Goal: Task Accomplishment & Management: Complete application form

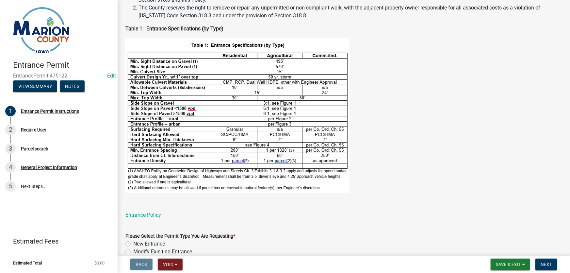
scroll to position [228, 0]
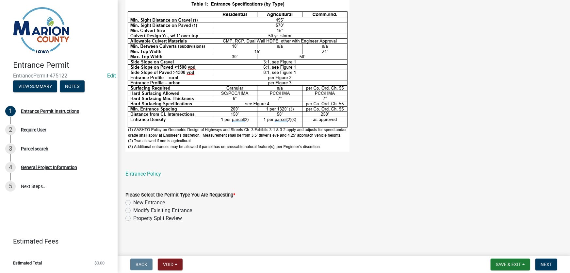
click at [133, 210] on label "Modify Exisiting Entrance" at bounding box center [162, 210] width 59 height 8
click at [133, 210] on input "Modify Exisiting Entrance" at bounding box center [135, 208] width 4 height 4
radio input "true"
click at [548, 261] on span "Next" at bounding box center [545, 263] width 11 height 5
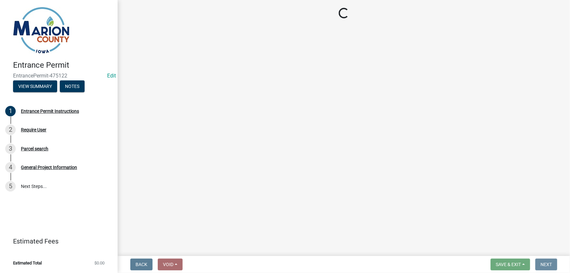
scroll to position [0, 0]
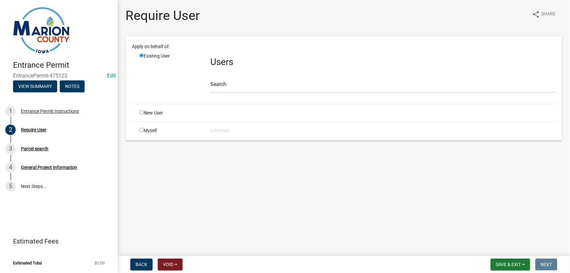
click at [156, 113] on div "New User" at bounding box center [169, 112] width 71 height 7
click at [141, 113] on input "radio" at bounding box center [141, 112] width 4 height 4
radio input "true"
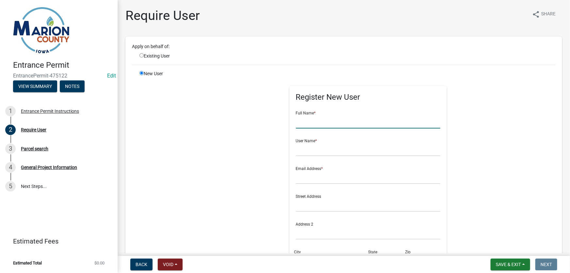
click at [317, 120] on input "text" at bounding box center [368, 121] width 145 height 13
click at [149, 55] on div "Existing User" at bounding box center [169, 56] width 71 height 7
click at [143, 55] on input "radio" at bounding box center [141, 55] width 4 height 4
radio input "true"
radio input "false"
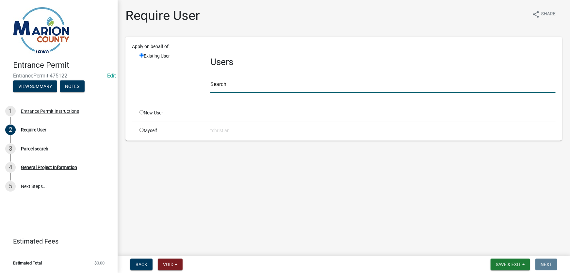
click at [230, 88] on input "text" at bounding box center [382, 85] width 345 height 13
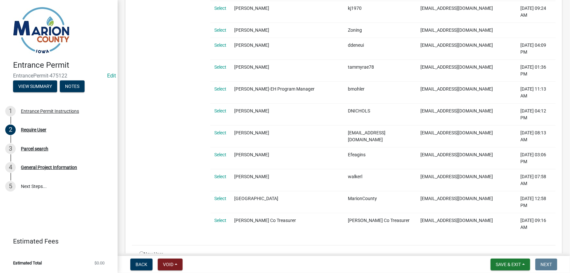
scroll to position [568, 0]
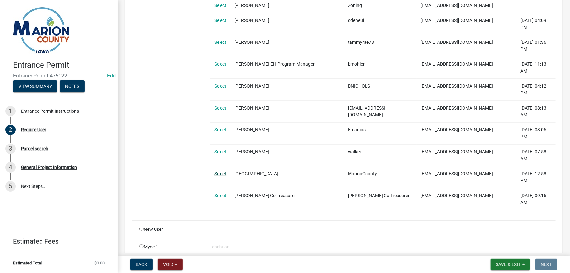
type input "MarionCounty"
click at [222, 171] on link "Select" at bounding box center [220, 173] width 12 height 5
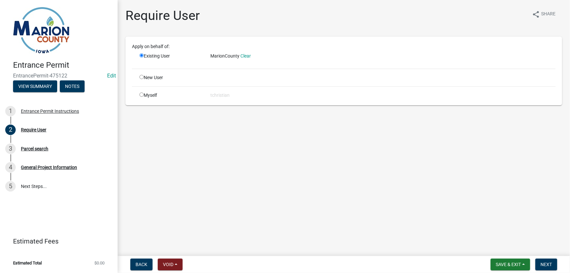
scroll to position [0, 0]
click at [552, 264] on button "Next" at bounding box center [546, 264] width 22 height 12
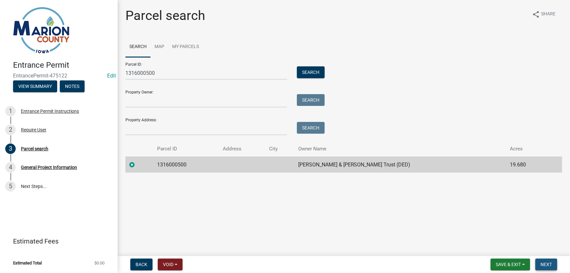
click at [551, 265] on span "Next" at bounding box center [545, 263] width 11 height 5
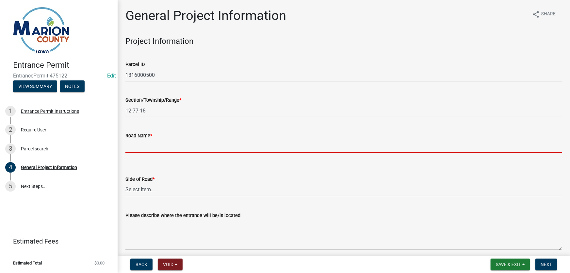
click at [152, 147] on input "Road Name *" at bounding box center [343, 145] width 436 height 13
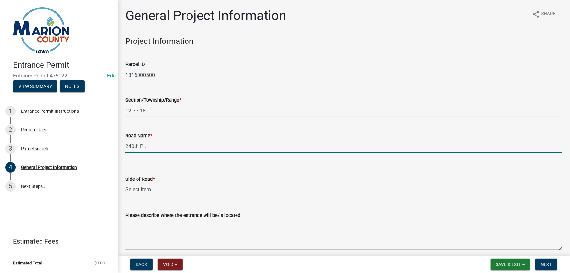
type input "240th Pl."
click at [141, 187] on select "Select Item... [GEOGRAPHIC_DATA]" at bounding box center [343, 189] width 436 height 13
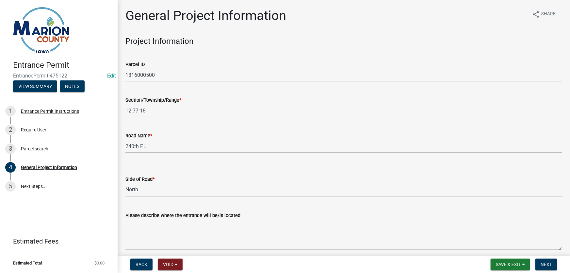
click at [125, 183] on select "Select Item... [GEOGRAPHIC_DATA]" at bounding box center [343, 189] width 436 height 13
select select "491d49cf-3fe2-4d6a-91d4-9261f1d4421d"
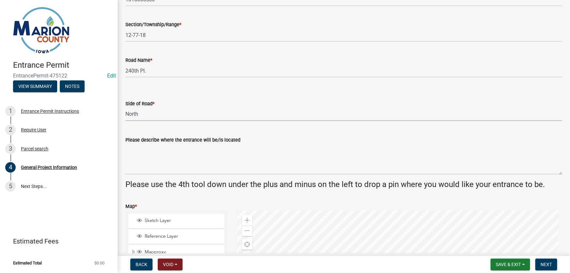
scroll to position [89, 0]
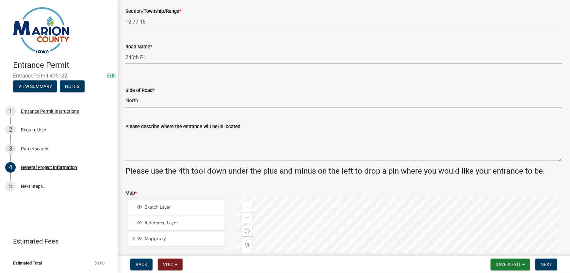
click at [183, 161] on wm-data-entity-input "Please describe where the entrance will be/is located" at bounding box center [343, 139] width 436 height 53
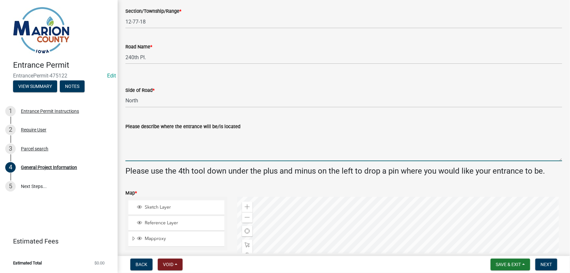
click at [168, 156] on textarea "Please describe where the entrance will be/is located" at bounding box center [343, 145] width 436 height 31
click at [237, 136] on textarea "30' extension to the east onto the existing" at bounding box center [343, 145] width 436 height 31
click at [304, 131] on textarea "30' extension to the east onto the existing 275 240th Pl. entrance" at bounding box center [343, 145] width 436 height 31
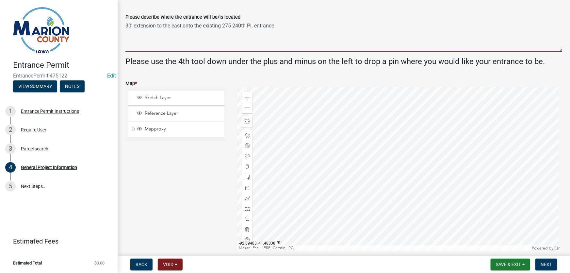
scroll to position [237, 0]
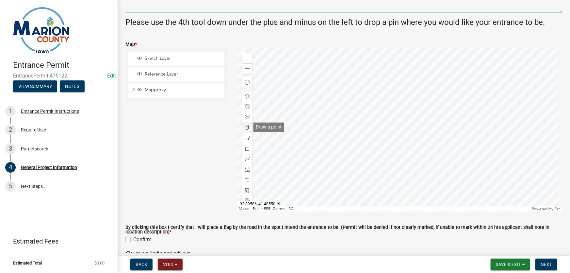
type textarea "30' extension to the east onto the existing 275 240th Pl. entrance"
click at [245, 126] on span at bounding box center [247, 127] width 5 height 5
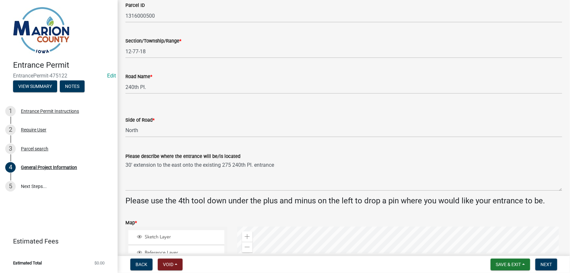
scroll to position [178, 0]
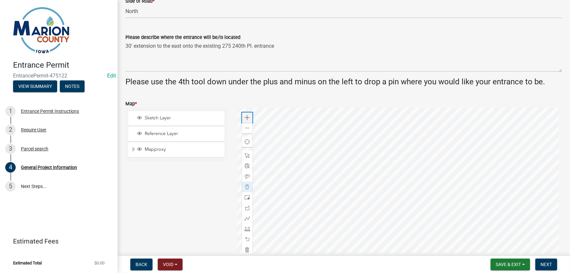
click at [247, 118] on span at bounding box center [247, 117] width 5 height 5
click at [359, 114] on div at bounding box center [399, 188] width 325 height 163
click at [331, 225] on div at bounding box center [399, 188] width 325 height 163
click at [186, 190] on div "Sketch Layer Reference Layer Mapproxy Surveys Townships Political Townships Tow…" at bounding box center [176, 188] width 112 height 163
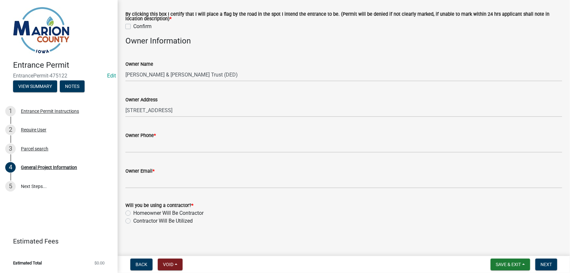
scroll to position [453, 0]
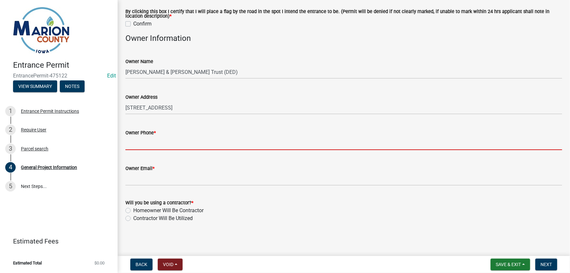
click at [156, 146] on input "Owner Phone *" at bounding box center [343, 142] width 436 height 13
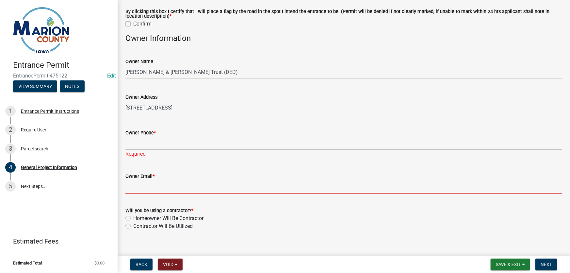
click at [139, 182] on input "Owner Email *" at bounding box center [343, 186] width 436 height 13
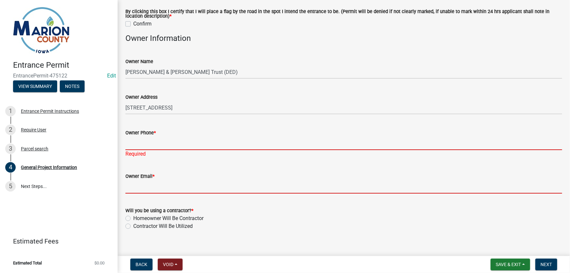
click at [148, 145] on input "Owner Phone *" at bounding box center [343, 142] width 436 height 13
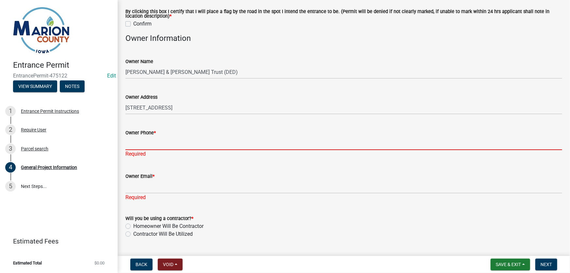
type input "6418282225"
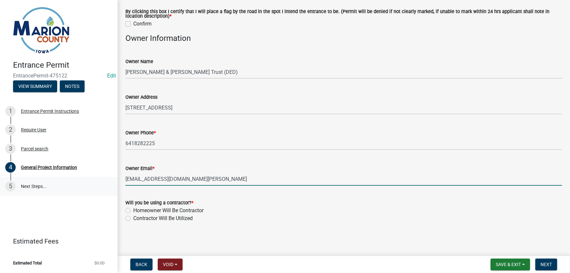
drag, startPoint x: 197, startPoint y: 180, endPoint x: 97, endPoint y: 179, distance: 99.6
click at [97, 179] on div "Entrance Permit EntrancePermit-475122 Edit View Summary Notes 1 Entrance Permit…" at bounding box center [285, 136] width 570 height 273
type input "[EMAIL_ADDRESS][DOMAIN_NAME]"
click at [133, 209] on label "Homeowner Will Be Contractor" at bounding box center [168, 210] width 70 height 8
click at [133, 209] on input "Homeowner Will Be Contractor" at bounding box center [135, 208] width 4 height 4
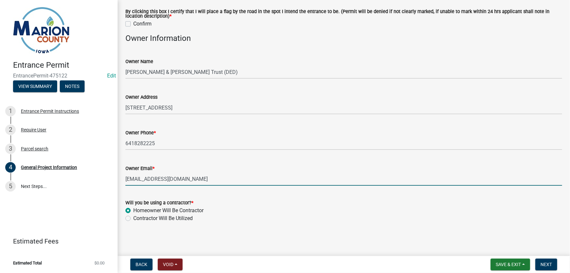
radio input "true"
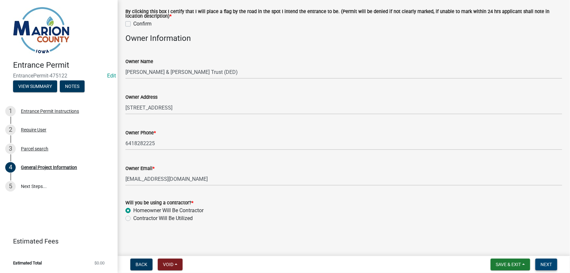
click at [548, 263] on span "Next" at bounding box center [545, 263] width 11 height 5
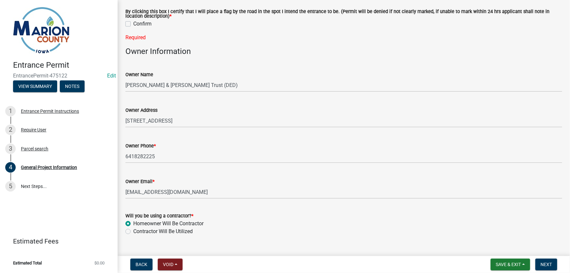
click at [133, 24] on label "Confirm" at bounding box center [142, 24] width 18 height 8
click at [133, 24] on input "Confirm" at bounding box center [135, 22] width 4 height 4
checkbox input "true"
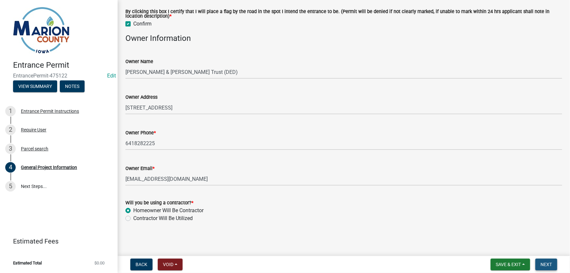
click at [545, 266] on span "Next" at bounding box center [545, 263] width 11 height 5
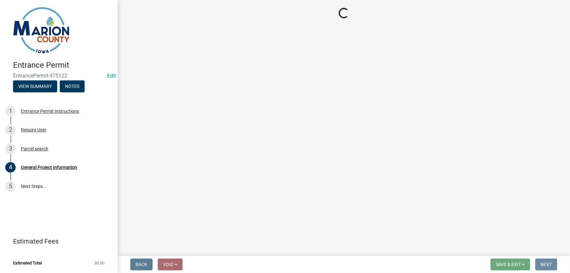
scroll to position [0, 0]
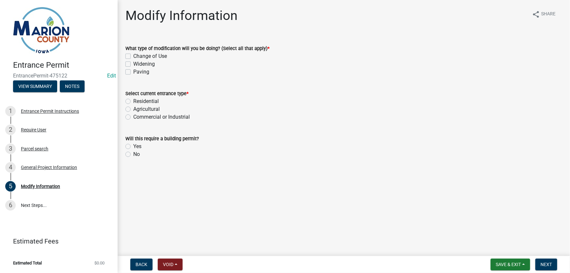
click at [133, 64] on label "Widening" at bounding box center [144, 64] width 22 height 8
click at [133, 64] on input "Widening" at bounding box center [135, 62] width 4 height 4
checkbox input "true"
checkbox input "false"
checkbox input "true"
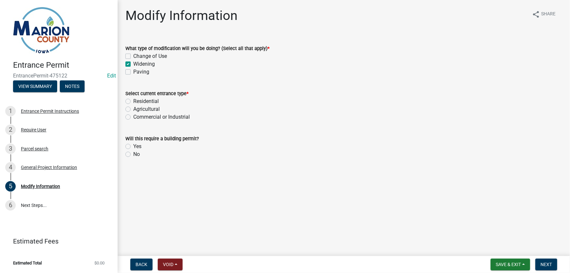
checkbox input "false"
click at [133, 108] on label "Agricultural" at bounding box center [146, 109] width 26 height 8
click at [133, 108] on input "Agricultural" at bounding box center [135, 107] width 4 height 4
radio input "true"
click at [133, 153] on label "No" at bounding box center [136, 154] width 7 height 8
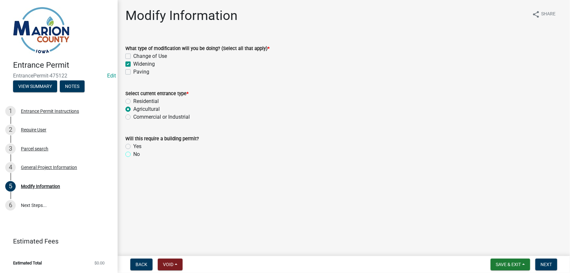
click at [133, 153] on input "No" at bounding box center [135, 152] width 4 height 4
radio input "true"
click at [548, 264] on span "Next" at bounding box center [545, 263] width 11 height 5
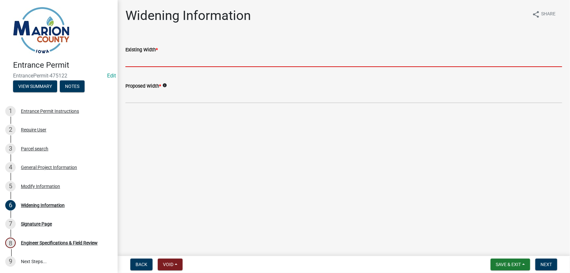
click at [155, 61] on input "text" at bounding box center [343, 60] width 436 height 13
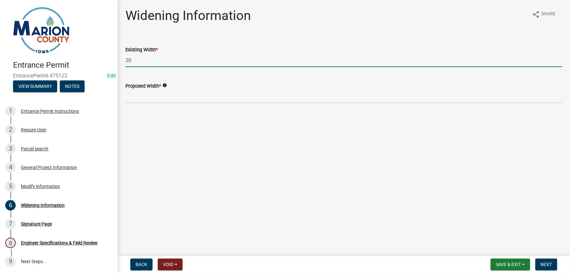
type input "20"
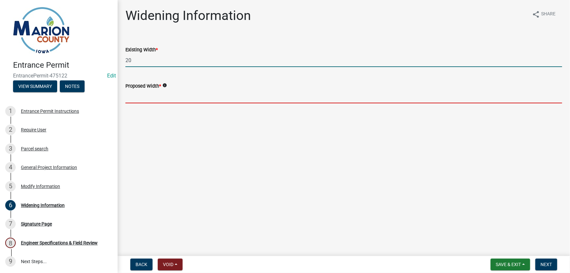
click at [153, 98] on input "text" at bounding box center [343, 96] width 436 height 13
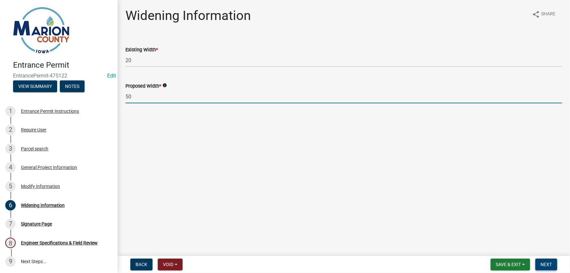
type input "50"
click at [549, 265] on span "Next" at bounding box center [545, 263] width 11 height 5
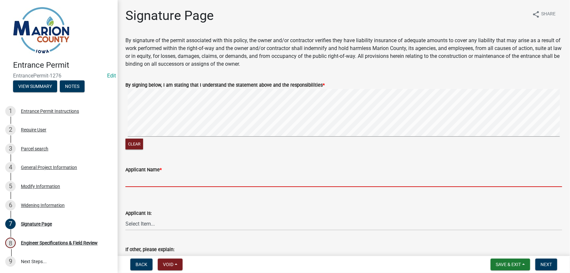
click at [146, 177] on input "Applicant Name *" at bounding box center [343, 179] width 436 height 13
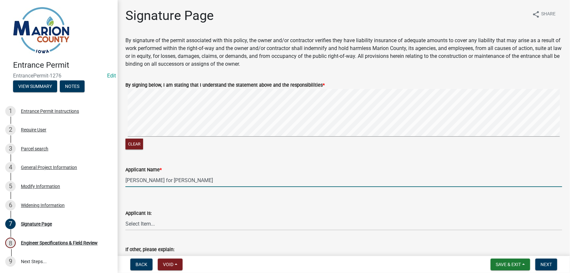
type input "[PERSON_NAME] for [PERSON_NAME]"
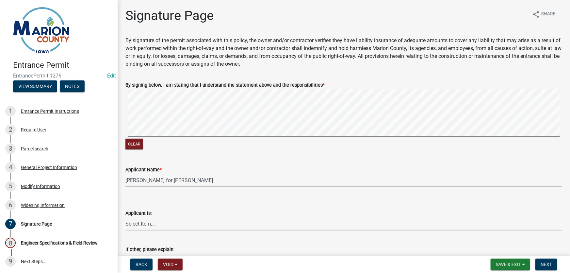
click at [155, 224] on select "Select Item... Homeowner Contractor Other" at bounding box center [343, 223] width 436 height 13
click at [125, 217] on select "Select Item... Homeowner Contractor Other" at bounding box center [343, 223] width 436 height 13
select select "6cd476d5-3493-49cf-8981-d2b7d4b1e657"
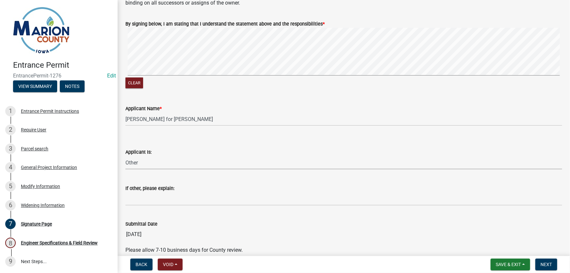
scroll to position [92, 0]
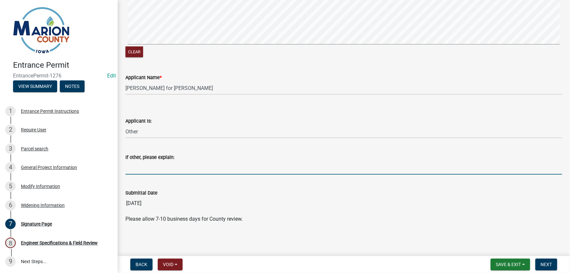
click at [162, 170] on input "If other, please explain:" at bounding box center [343, 167] width 436 height 13
drag, startPoint x: 313, startPoint y: 166, endPoint x: 233, endPoint y: 169, distance: 79.7
click at [233, 169] on input "[PERSON_NAME][DEMOGRAPHIC_DATA] applied on their behalf to verify Change of Use…" at bounding box center [343, 167] width 436 height 13
type input "[PERSON_NAME][DEMOGRAPHIC_DATA] applied on their behalf to verify modify"
click at [221, 209] on input "[DATE]" at bounding box center [343, 203] width 436 height 13
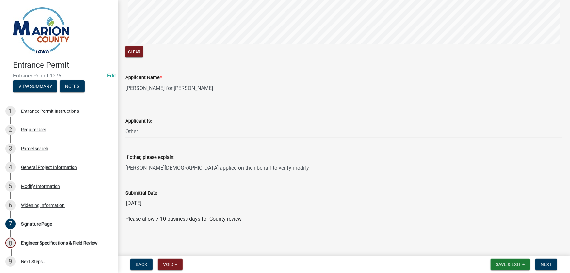
click at [337, 240] on main "Signature Page share Share By signature of the permit associated with this poli…" at bounding box center [344, 126] width 452 height 253
click at [548, 265] on span "Next" at bounding box center [545, 263] width 11 height 5
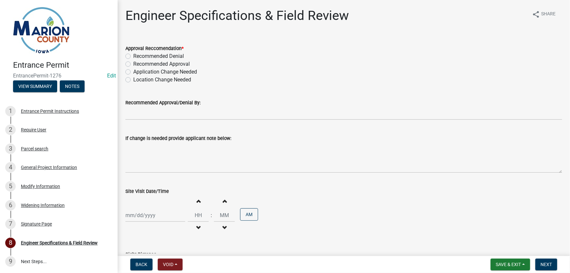
click at [133, 62] on label "Recommended Approval" at bounding box center [161, 64] width 56 height 8
click at [133, 62] on input "Recommended Approval" at bounding box center [135, 62] width 4 height 4
radio input "true"
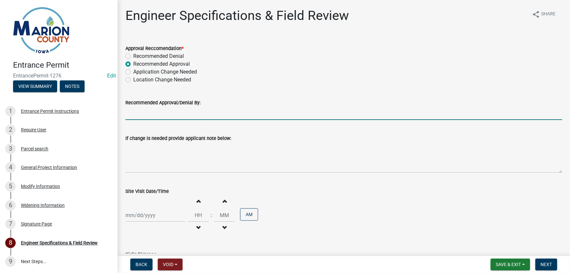
click at [153, 113] on input "Recommended Approval/Denial By:" at bounding box center [343, 112] width 436 height 13
type input "[PERSON_NAME]"
click at [148, 218] on div at bounding box center [155, 214] width 60 height 13
select select "9"
select select "2025"
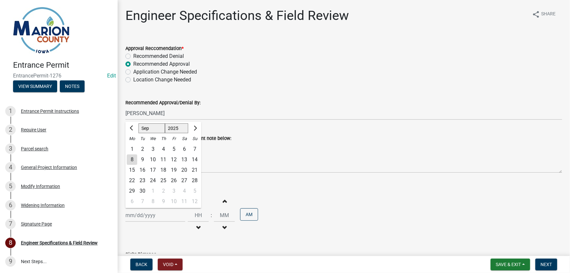
click at [143, 161] on div "9" at bounding box center [142, 159] width 10 height 10
type input "[DATE]"
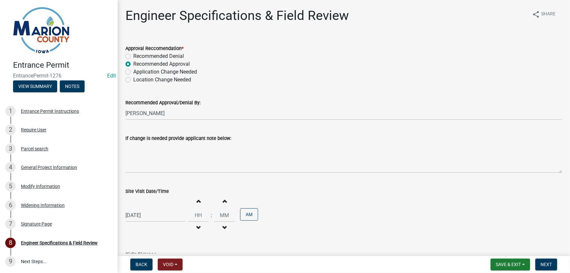
click at [157, 217] on div "[DATE]" at bounding box center [155, 214] width 60 height 13
select select "9"
select select "2025"
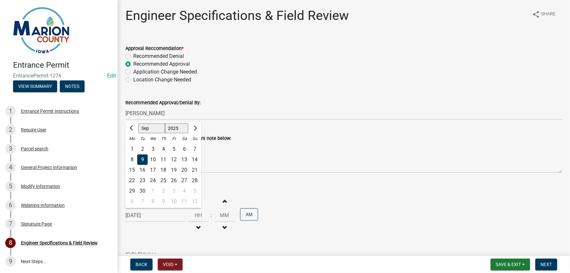
click at [131, 159] on div "8" at bounding box center [132, 159] width 10 height 10
type input "[DATE]"
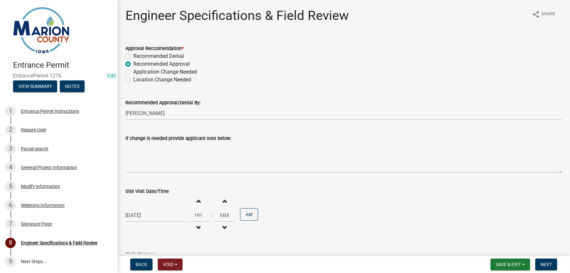
click at [191, 198] on button "Increment hours" at bounding box center [198, 201] width 14 height 12
type input "01"
type input "00"
click at [192, 200] on button "Increment hours" at bounding box center [198, 201] width 14 height 12
click at [194, 200] on button "Increment hours" at bounding box center [198, 201] width 14 height 12
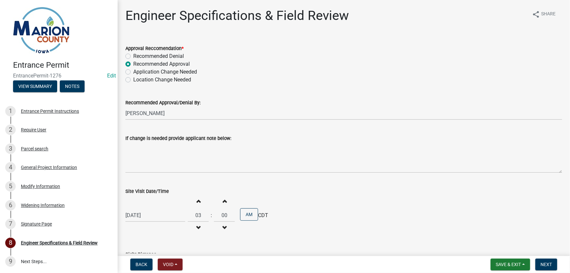
click at [194, 200] on button "Increment hours" at bounding box center [198, 201] width 14 height 12
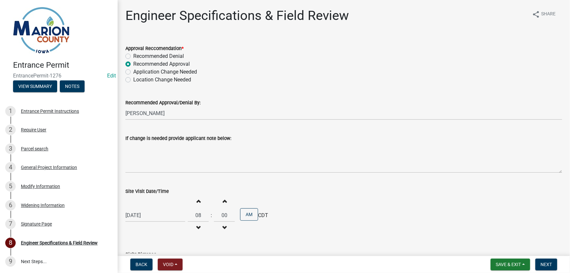
click at [194, 200] on button "Increment hours" at bounding box center [198, 201] width 14 height 12
type input "12"
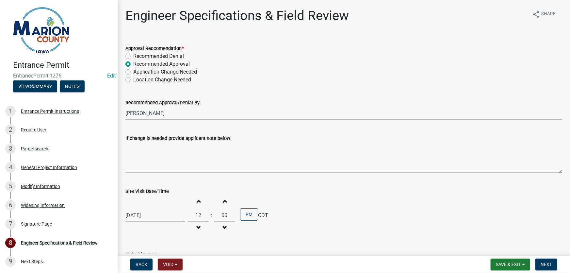
click at [365, 208] on div "[DATE] Increment hours 12 Decrement hours : Increment minutes 00 Decrement minu…" at bounding box center [343, 215] width 436 height 40
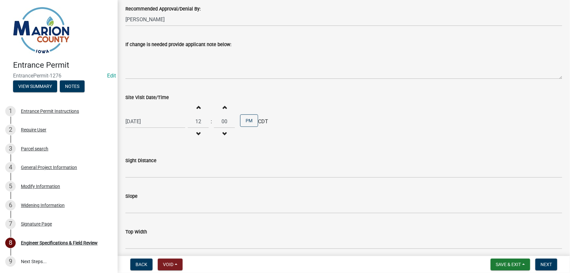
scroll to position [119, 0]
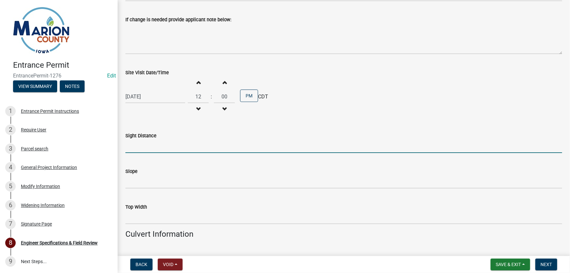
click at [160, 146] on input "Sight Distance" at bounding box center [343, 145] width 436 height 13
type input "500+"
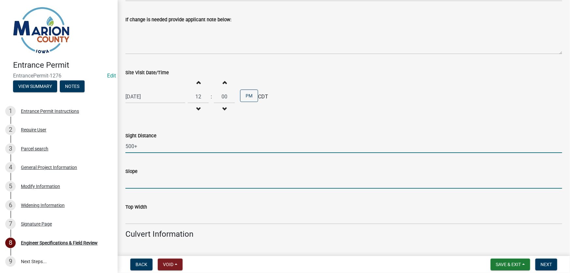
click at [144, 183] on input "Slope" at bounding box center [343, 181] width 436 height 13
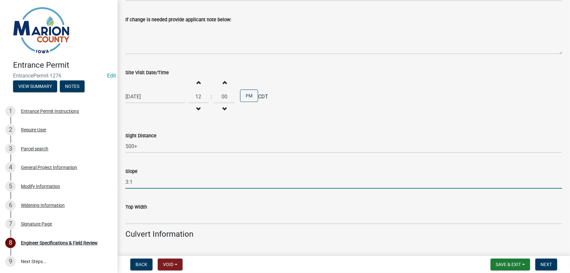
type input "3:1"
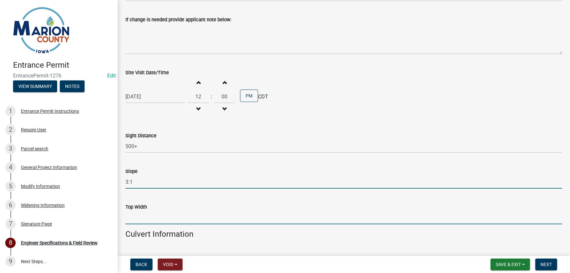
click at [157, 219] on input "Top Width" at bounding box center [343, 217] width 436 height 13
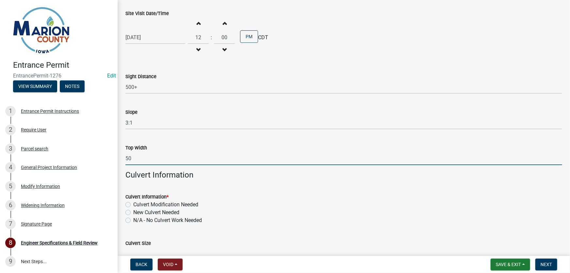
scroll to position [178, 0]
type input "50"
click at [133, 218] on label "N/A - No Culvert Work Needed" at bounding box center [167, 220] width 69 height 8
click at [133, 218] on input "N/A - No Culvert Work Needed" at bounding box center [135, 218] width 4 height 4
radio input "true"
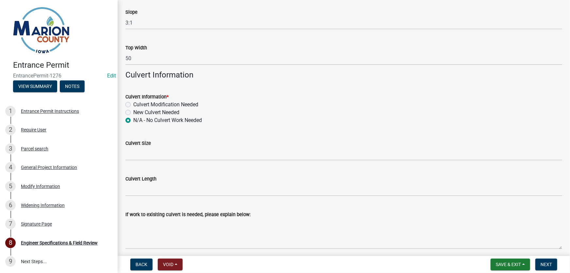
scroll to position [297, 0]
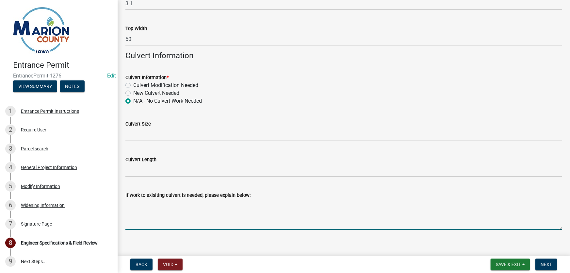
click at [291, 224] on textarea "If work to exisiting culvert is needed, please explain below:" at bounding box center [343, 214] width 436 height 31
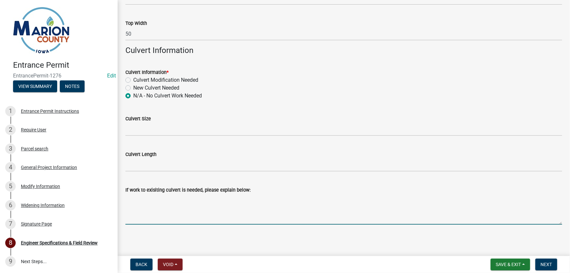
scroll to position [304, 0]
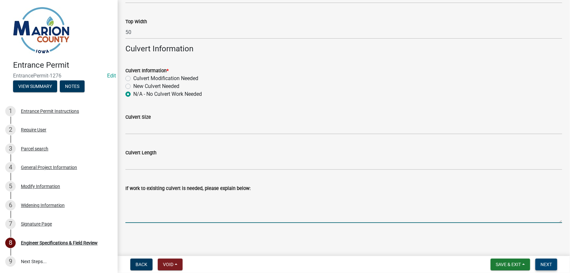
click at [548, 264] on span "Next" at bounding box center [545, 263] width 11 height 5
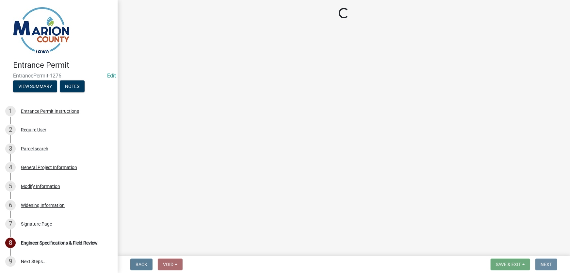
scroll to position [0, 0]
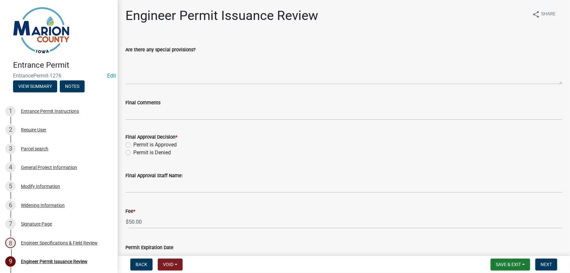
click at [133, 144] on label "Permit is Approved" at bounding box center [154, 145] width 43 height 8
click at [133, 144] on input "Permit is Approved" at bounding box center [135, 143] width 4 height 4
radio input "true"
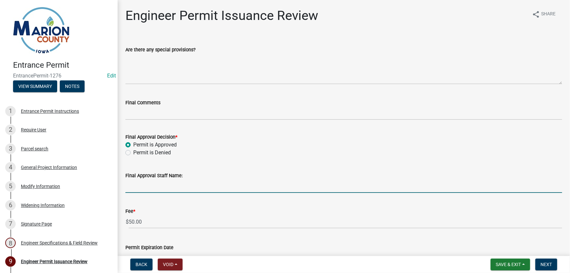
click at [156, 187] on input "Final Approval Staff Name:" at bounding box center [343, 185] width 436 height 13
type input "[PERSON_NAME]"
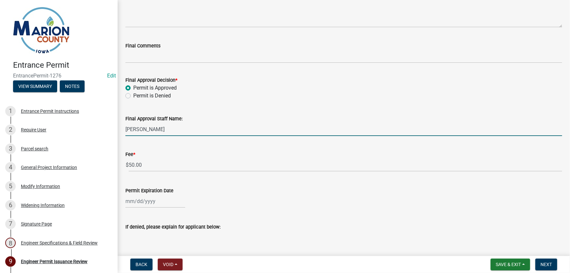
scroll to position [89, 0]
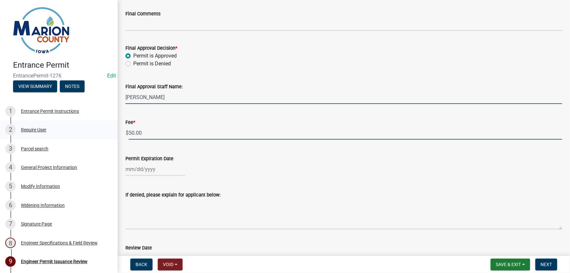
drag, startPoint x: 147, startPoint y: 133, endPoint x: 98, endPoint y: 132, distance: 49.0
click at [98, 132] on div "Entrance Permit EntrancePermit-1276 Edit View Summary Notes 1 Entrance Permit I…" at bounding box center [285, 136] width 570 height 273
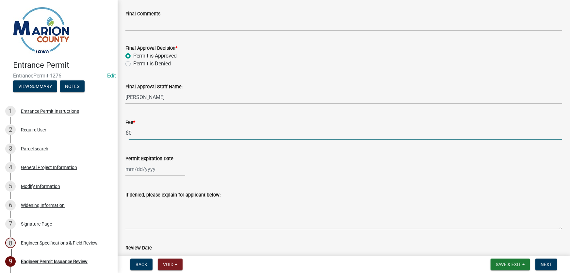
type input "0"
click at [138, 169] on div at bounding box center [155, 168] width 60 height 13
select select "9"
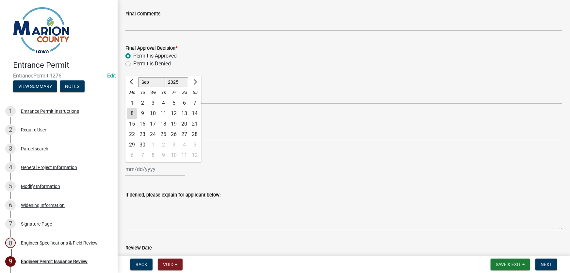
click at [183, 81] on select "1525 1526 1527 1528 1529 1530 1531 1532 1533 1534 1535 1536 1537 1538 1539 1540…" at bounding box center [177, 82] width 24 height 10
select select "2026"
click at [165, 77] on select "1525 1526 1527 1528 1529 1530 1531 1532 1533 1534 1535 1536 1537 1538 1539 1540…" at bounding box center [177, 82] width 24 height 10
click at [139, 111] on div "8" at bounding box center [142, 113] width 10 height 10
type input "[DATE]"
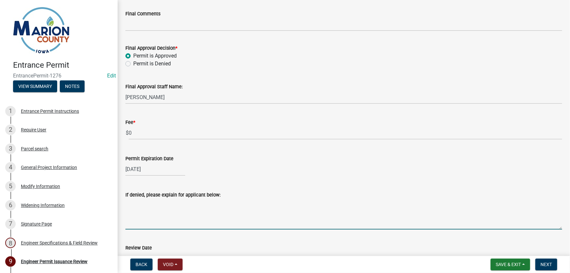
click at [205, 212] on textarea "If denied, please explain for applicant below:" at bounding box center [343, 213] width 436 height 31
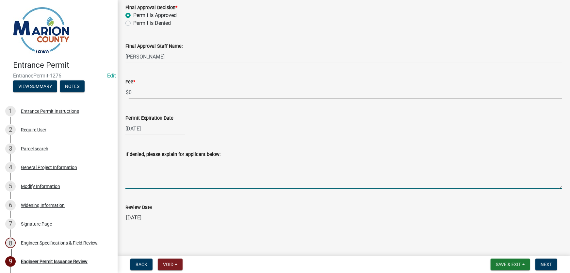
scroll to position [131, 0]
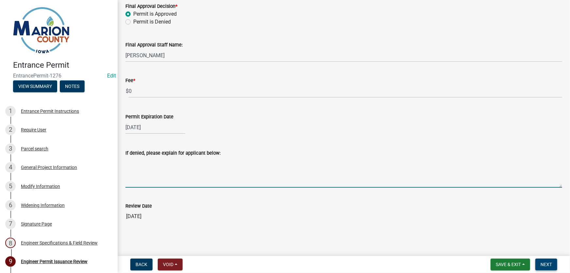
click at [546, 264] on span "Next" at bounding box center [545, 263] width 11 height 5
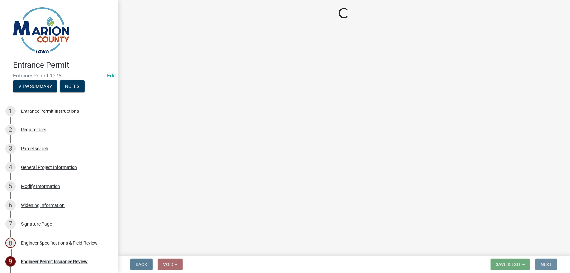
scroll to position [0, 0]
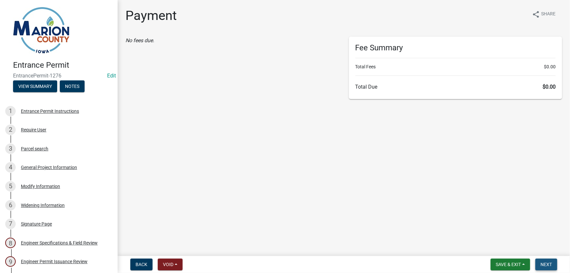
click at [547, 264] on span "Next" at bounding box center [545, 263] width 11 height 5
